Goal: Information Seeking & Learning: Find specific fact

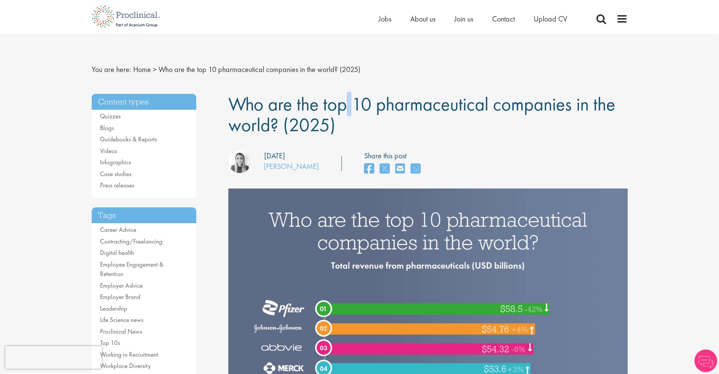
click at [251, 109] on span "Who are the top 10 pharmaceutical companies in the world? (2025)" at bounding box center [421, 114] width 387 height 45
click at [246, 107] on span "Who are the top 10 pharmaceutical companies in the world? (2025)" at bounding box center [421, 114] width 387 height 45
drag, startPoint x: 230, startPoint y: 106, endPoint x: 338, endPoint y: 121, distance: 109.0
click at [338, 121] on h1 "Who are the top 10 pharmaceutical companies in the world? (2025)" at bounding box center [427, 114] width 399 height 41
copy span "Who are the top 10 pharmaceutical companies in the world? (2025)"
